Goal: Information Seeking & Learning: Find specific page/section

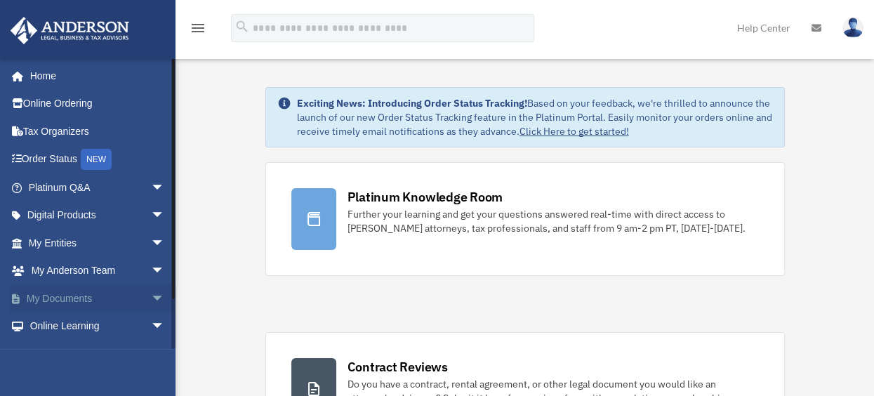
click at [151, 294] on span "arrow_drop_down" at bounding box center [165, 298] width 28 height 29
click at [53, 323] on link "Box" at bounding box center [103, 327] width 166 height 28
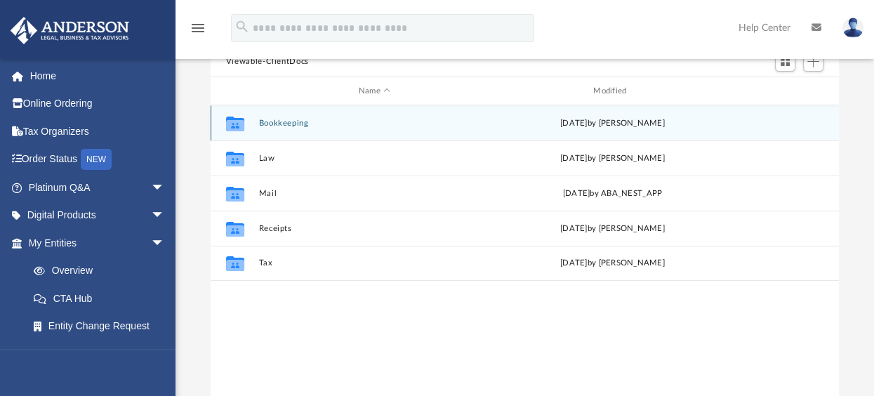
scroll to position [140, 0]
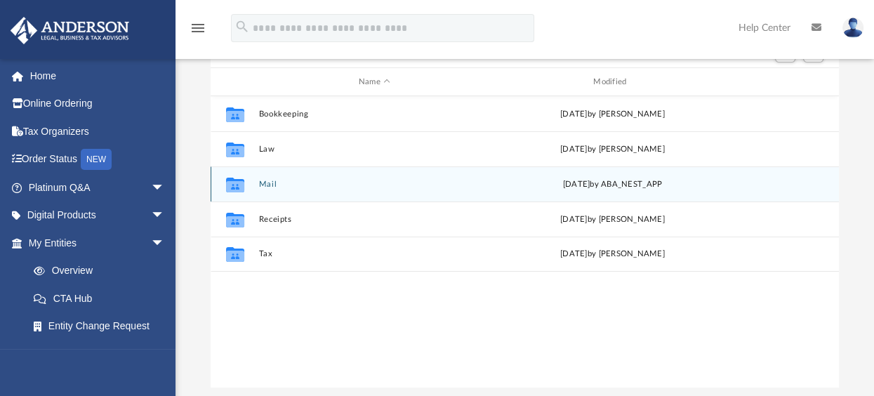
click at [280, 174] on div "Collaborated Folder Mail [DATE] by ABA_NEST_APP" at bounding box center [525, 183] width 629 height 35
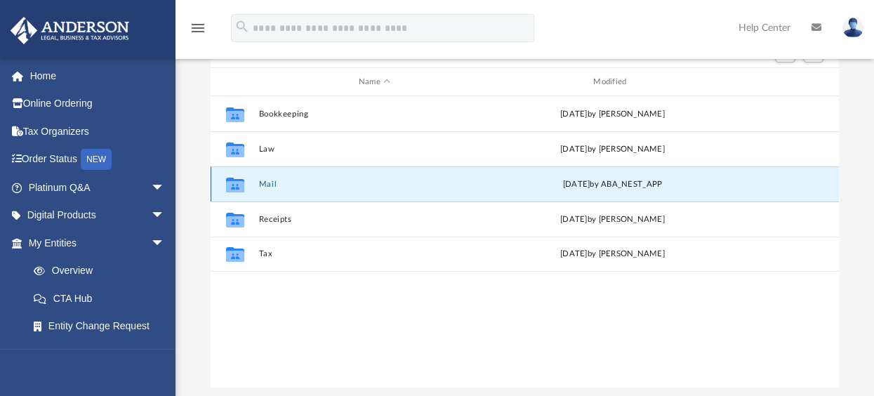
click at [258, 180] on button "Mail" at bounding box center [374, 184] width 232 height 9
click at [264, 187] on button "Mail" at bounding box center [374, 184] width 232 height 9
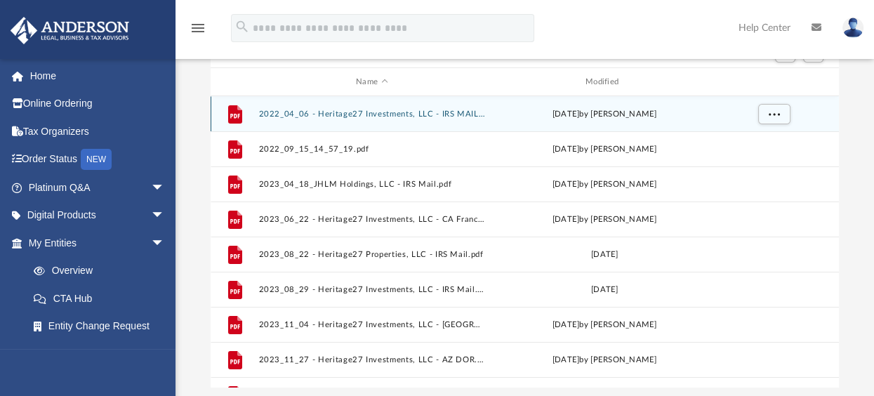
click at [360, 112] on button "2022_04_06 - Heritage27 Investments, LLC - IRS MAIL.pdf" at bounding box center [371, 114] width 227 height 9
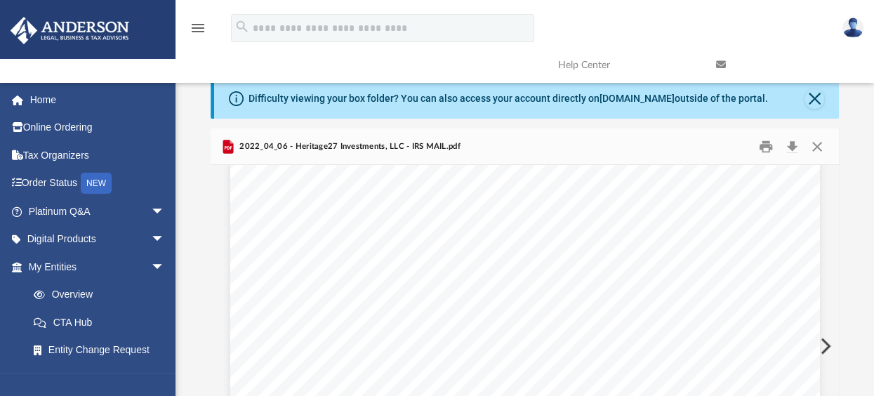
scroll to position [11, 0]
click at [810, 142] on button "Close" at bounding box center [817, 147] width 25 height 22
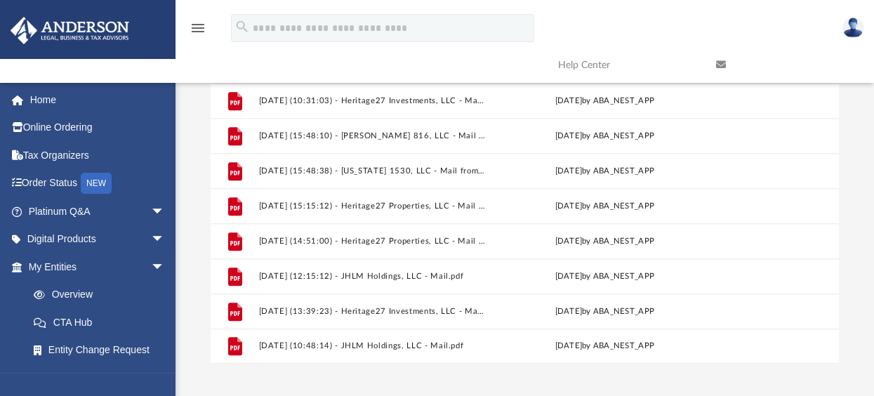
scroll to position [281, 0]
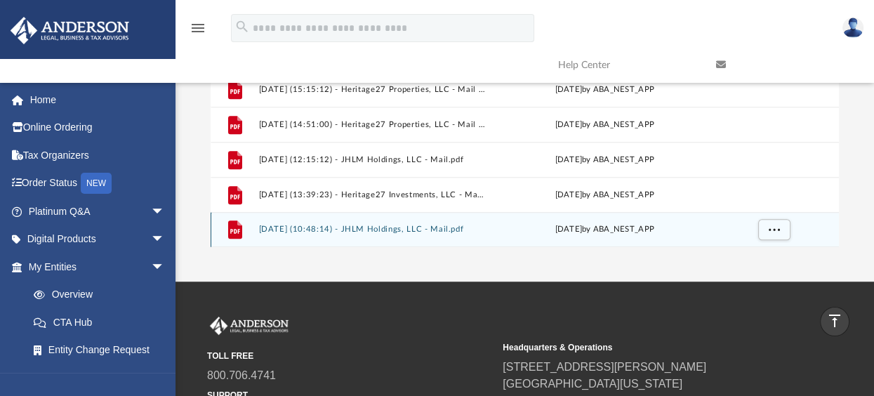
click at [398, 228] on button "2025.08.26 (10:48:14) - JHLM Holdings, LLC - Mail.pdf" at bounding box center [371, 229] width 227 height 9
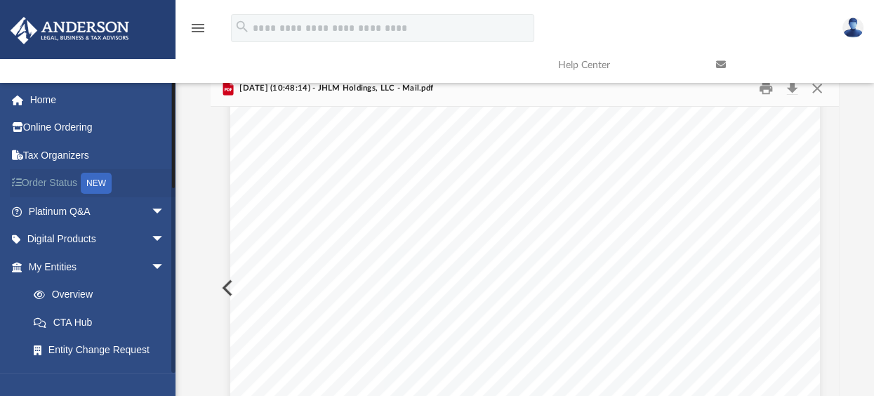
scroll to position [0, 0]
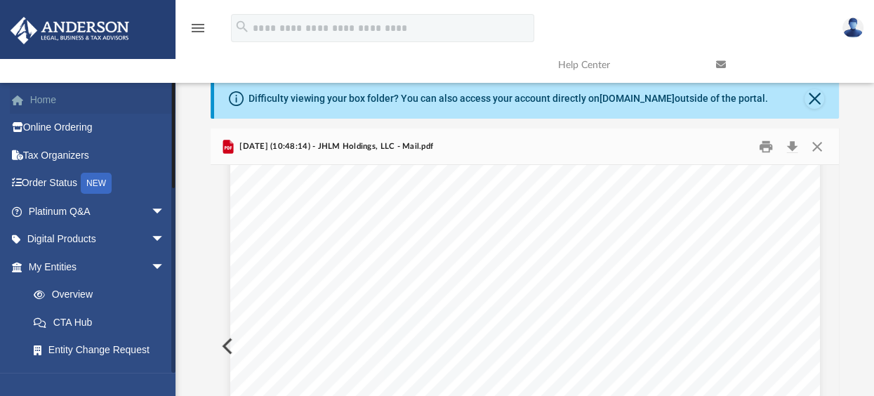
drag, startPoint x: 32, startPoint y: 96, endPoint x: 47, endPoint y: 86, distance: 17.7
click at [32, 96] on link "Home" at bounding box center [98, 100] width 176 height 28
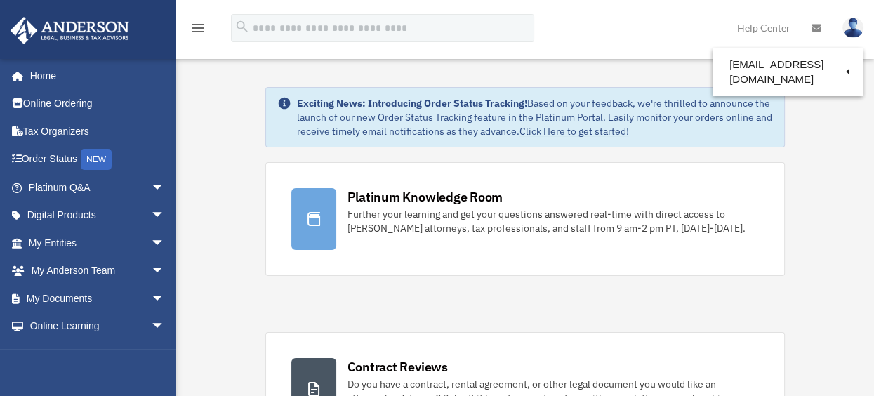
click at [857, 20] on img at bounding box center [853, 28] width 21 height 20
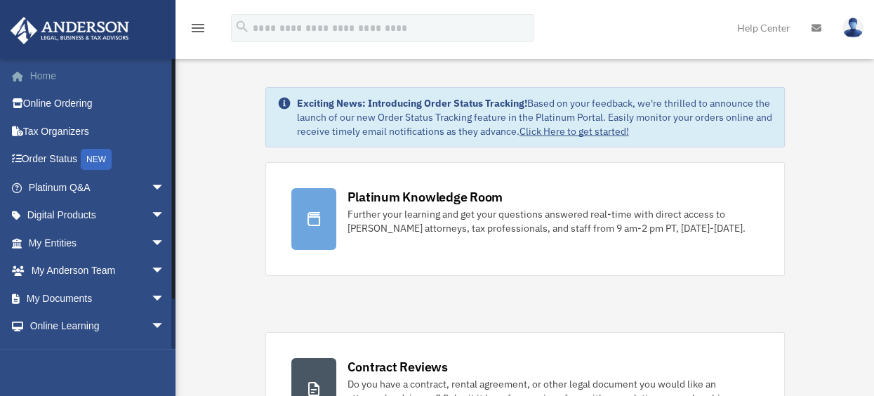
click at [40, 72] on link "Home" at bounding box center [98, 76] width 176 height 28
click at [190, 28] on icon "menu" at bounding box center [198, 28] width 17 height 17
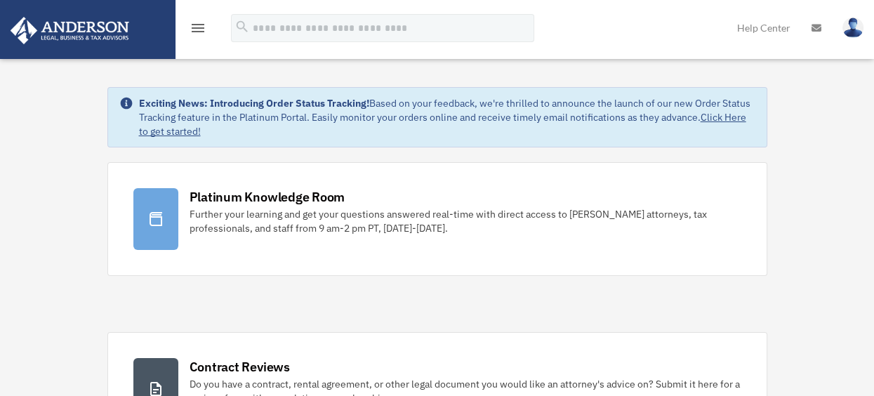
click at [195, 34] on icon "menu" at bounding box center [198, 28] width 17 height 17
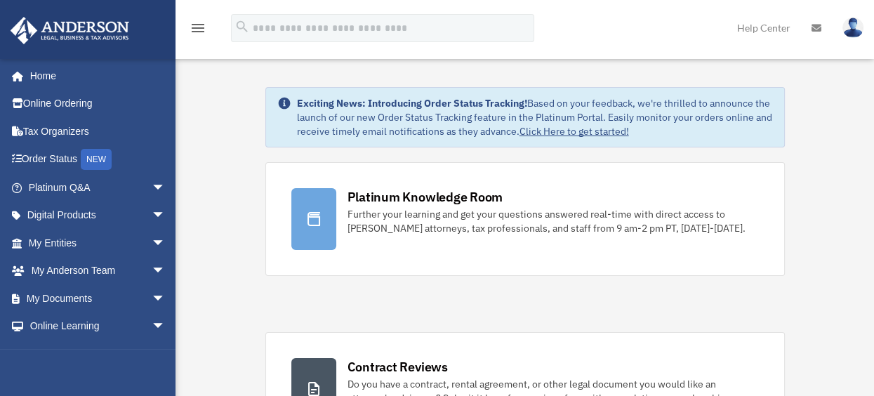
click at [864, 30] on link at bounding box center [853, 27] width 42 height 62
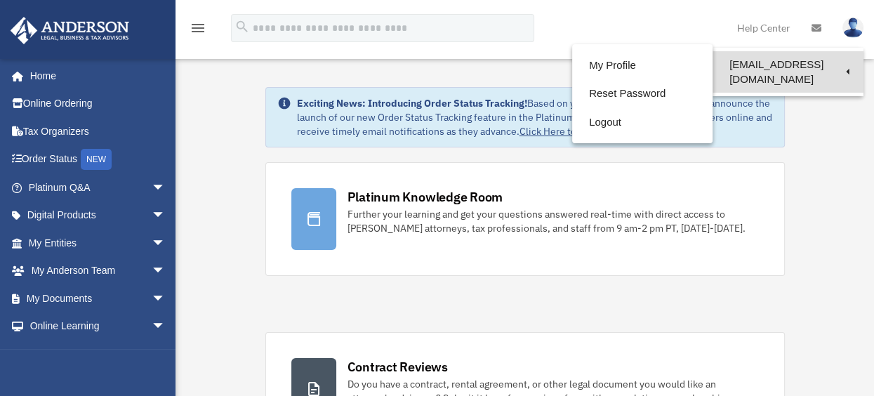
click at [819, 62] on link "[EMAIL_ADDRESS][DOMAIN_NAME]" at bounding box center [788, 71] width 151 height 41
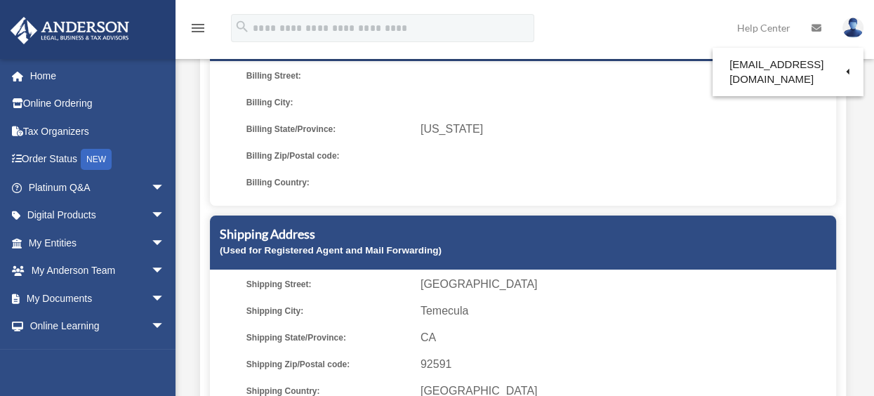
scroll to position [351, 0]
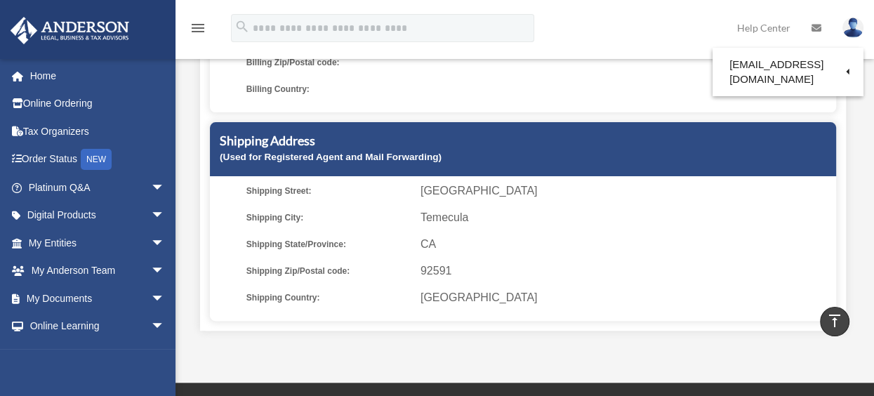
click at [436, 195] on span "40820 Via Los Altos" at bounding box center [626, 191] width 411 height 20
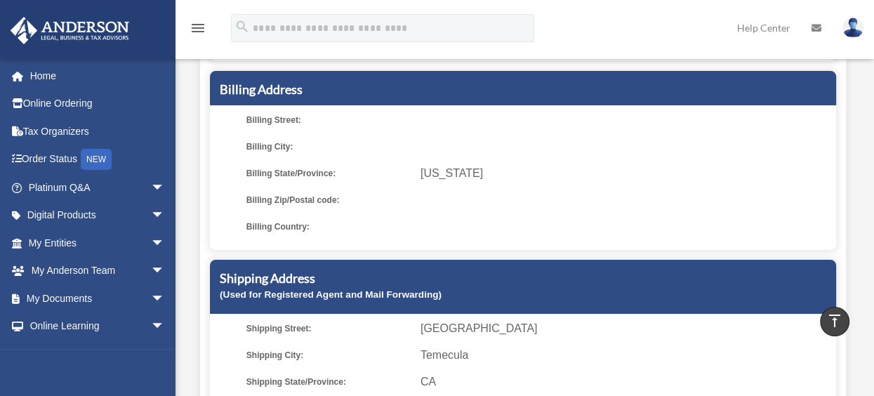
scroll to position [211, 0]
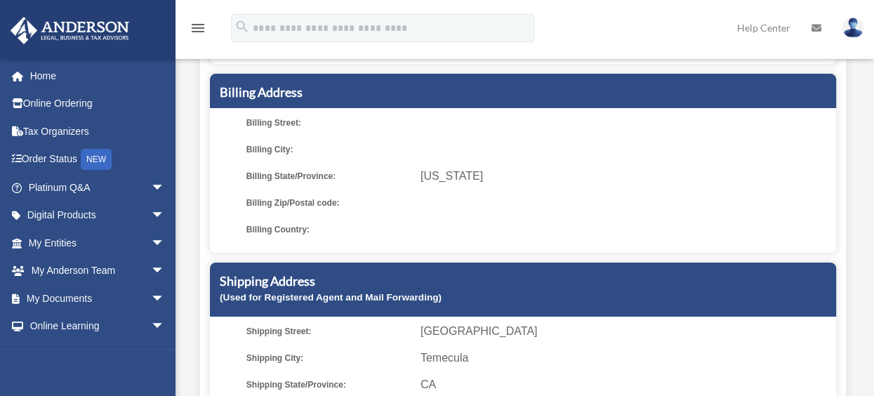
click at [286, 272] on div "Shipping Address (Used for Registered Agent and Mail Forwarding)" at bounding box center [523, 290] width 626 height 54
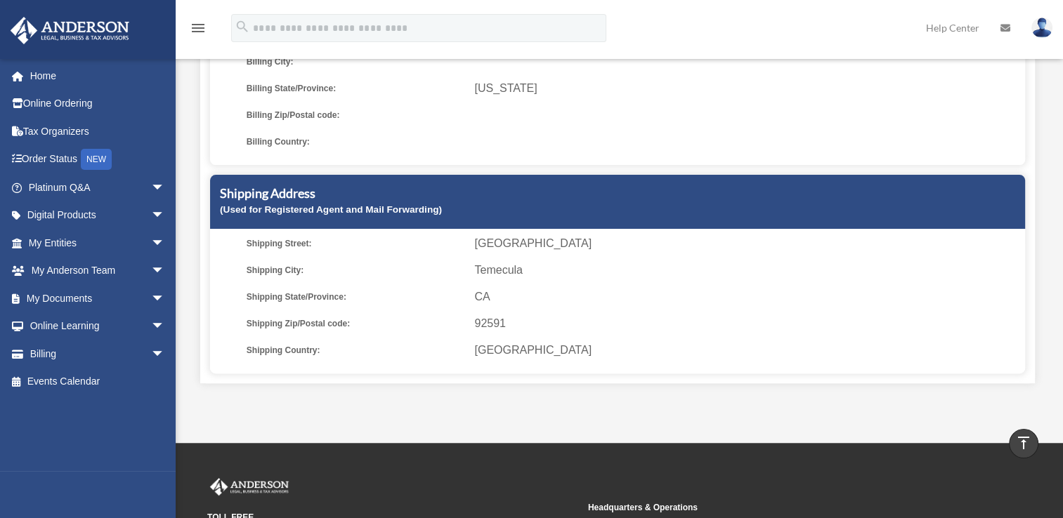
scroll to position [428, 0]
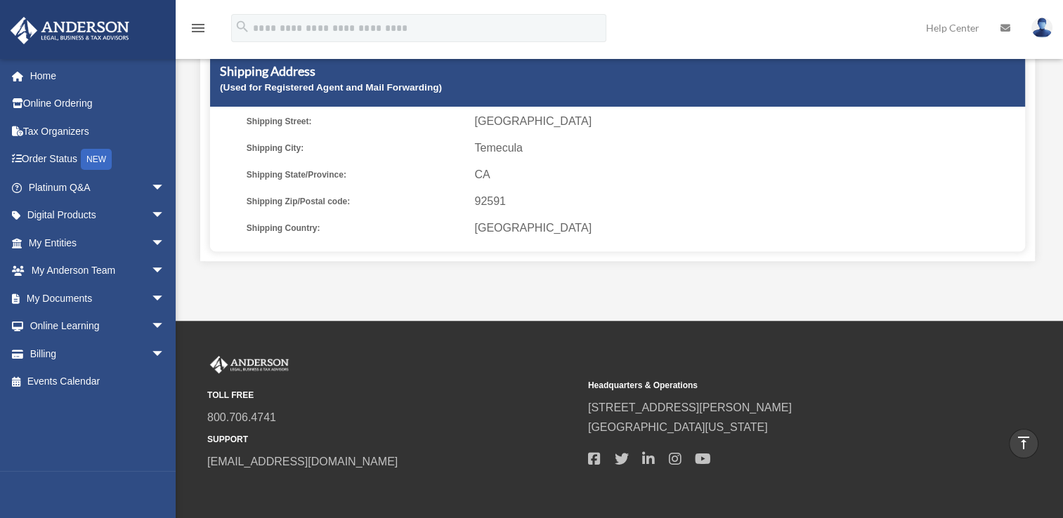
click at [500, 221] on span "[GEOGRAPHIC_DATA]" at bounding box center [747, 228] width 546 height 20
click at [282, 88] on small "(Used for Registered Agent and Mail Forwarding)" at bounding box center [331, 87] width 222 height 11
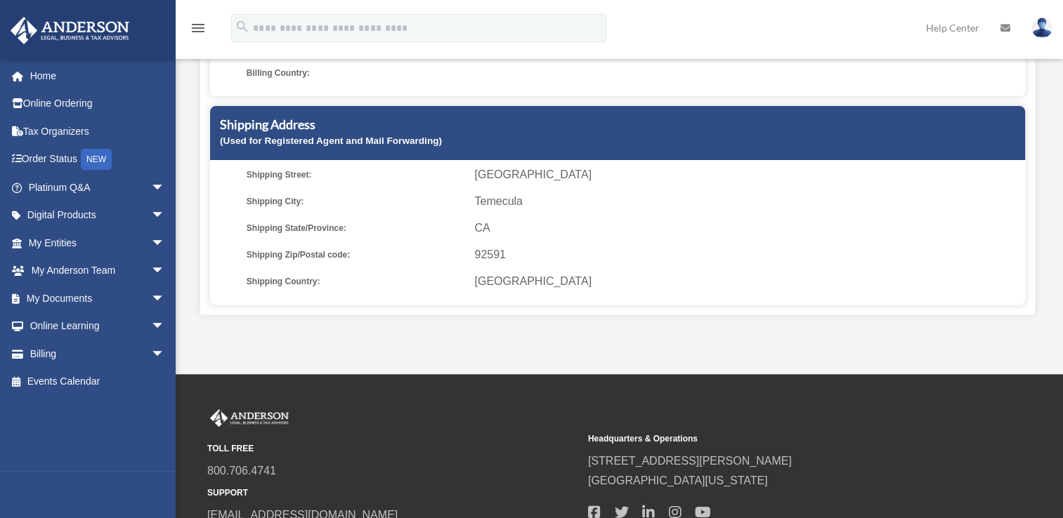
scroll to position [351, 0]
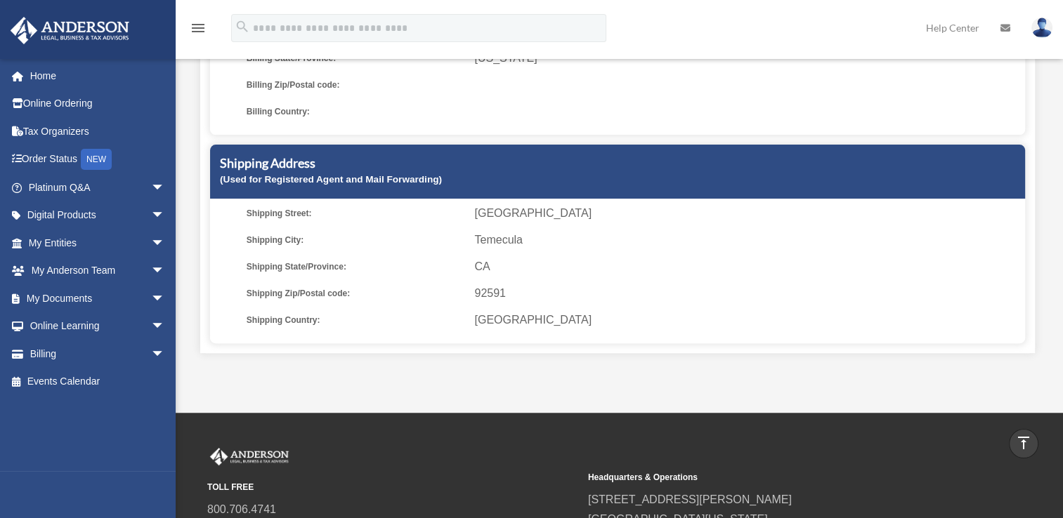
click at [410, 290] on ul "Shipping Street: 40820 Via Los Altos Shipping City: Temecula Shipping State/Pro…" at bounding box center [617, 267] width 805 height 126
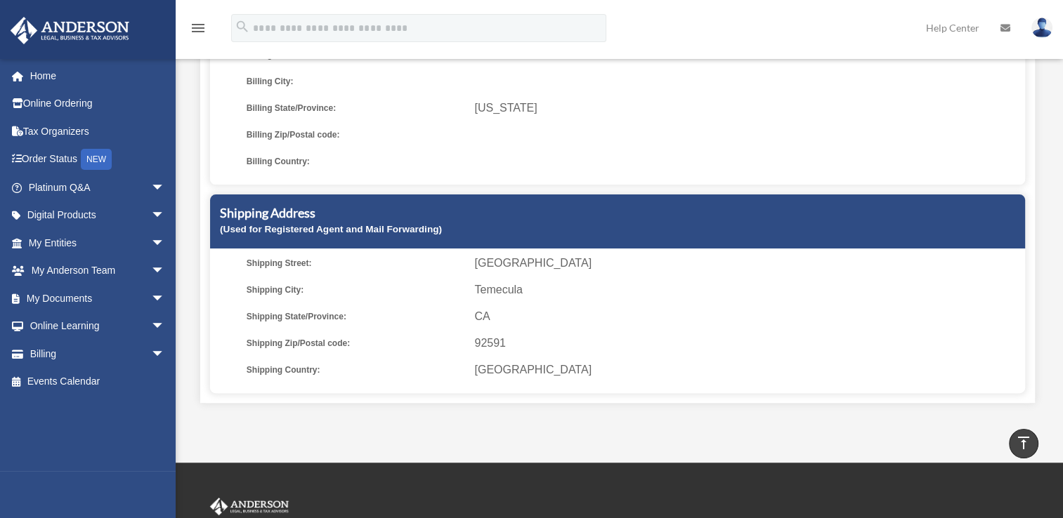
scroll to position [283, 0]
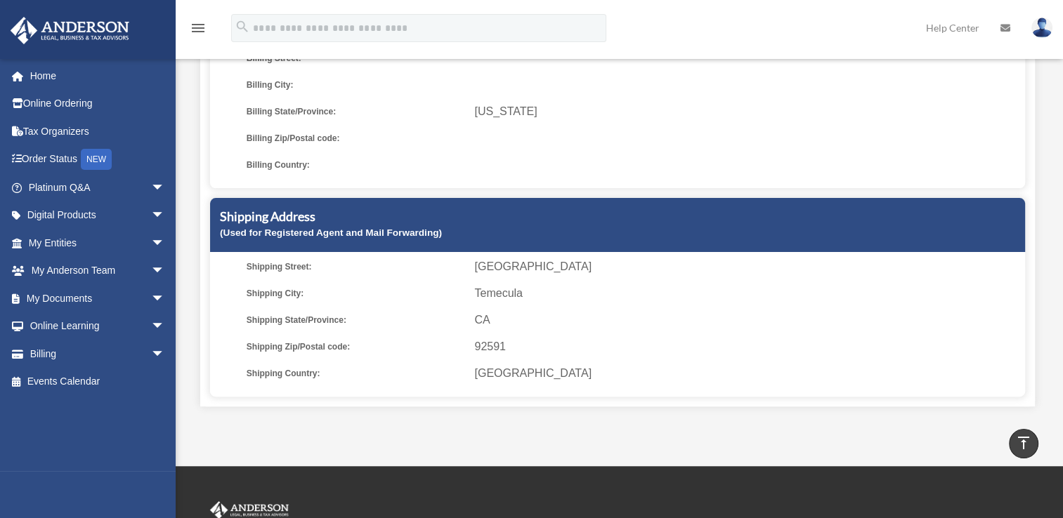
click at [474, 276] on span "[GEOGRAPHIC_DATA]" at bounding box center [747, 267] width 546 height 20
click at [381, 234] on small "(Used for Registered Agent and Mail Forwarding)" at bounding box center [331, 233] width 222 height 11
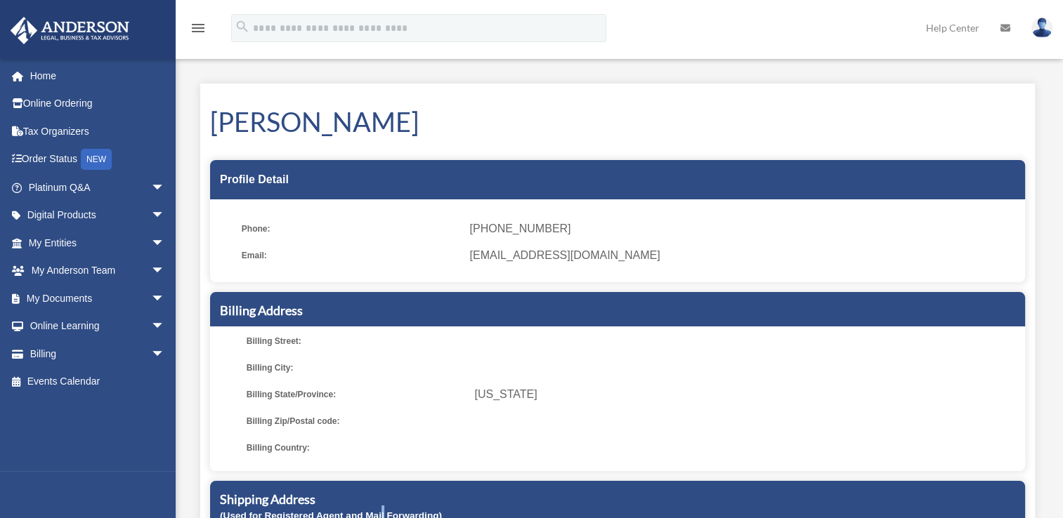
click at [874, 24] on img at bounding box center [1041, 28] width 21 height 20
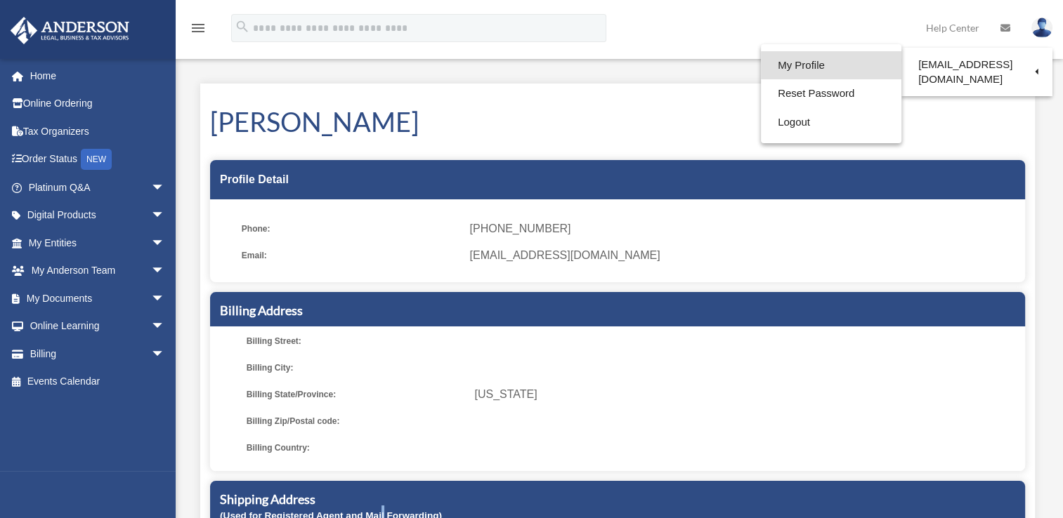
click at [763, 70] on link "My Profile" at bounding box center [831, 65] width 140 height 29
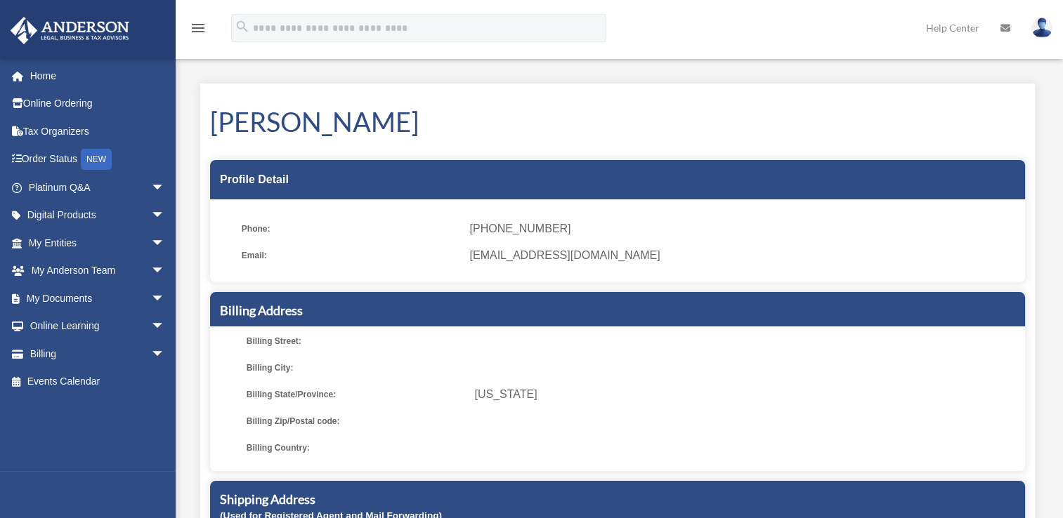
click at [251, 185] on div "Profile Detail" at bounding box center [617, 179] width 815 height 39
